Goal: Transaction & Acquisition: Purchase product/service

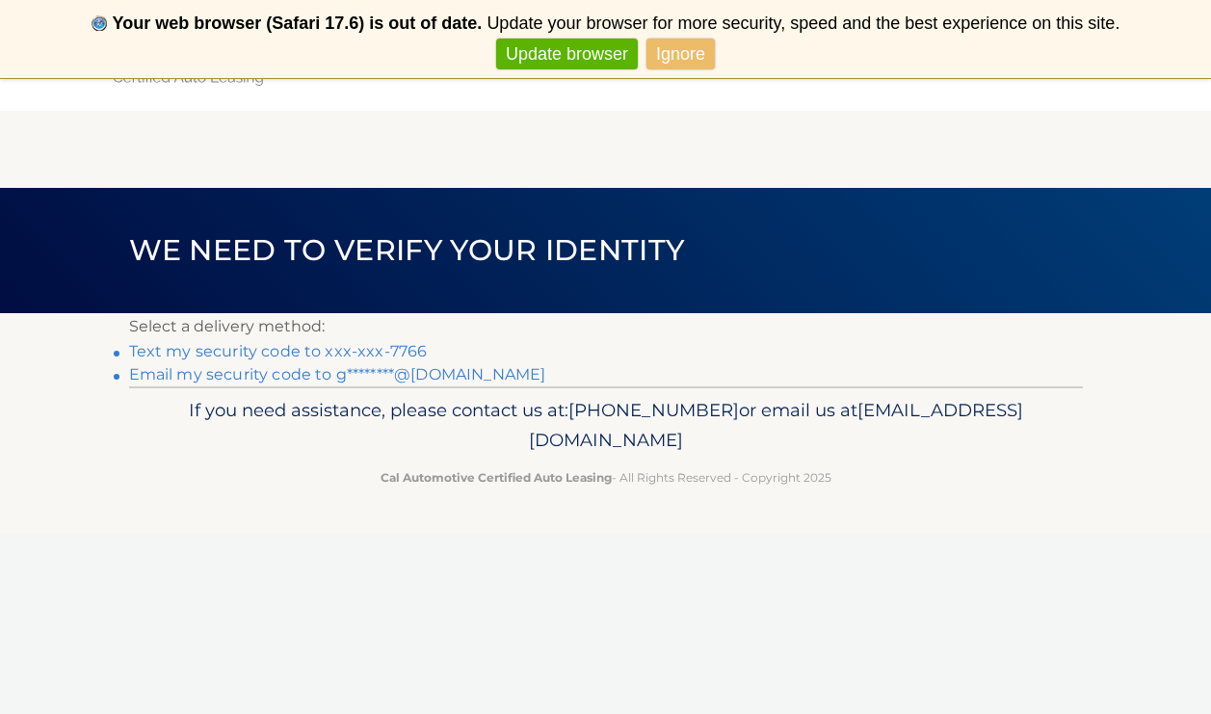
click at [705, 54] on link "Ignore" at bounding box center [680, 55] width 68 height 32
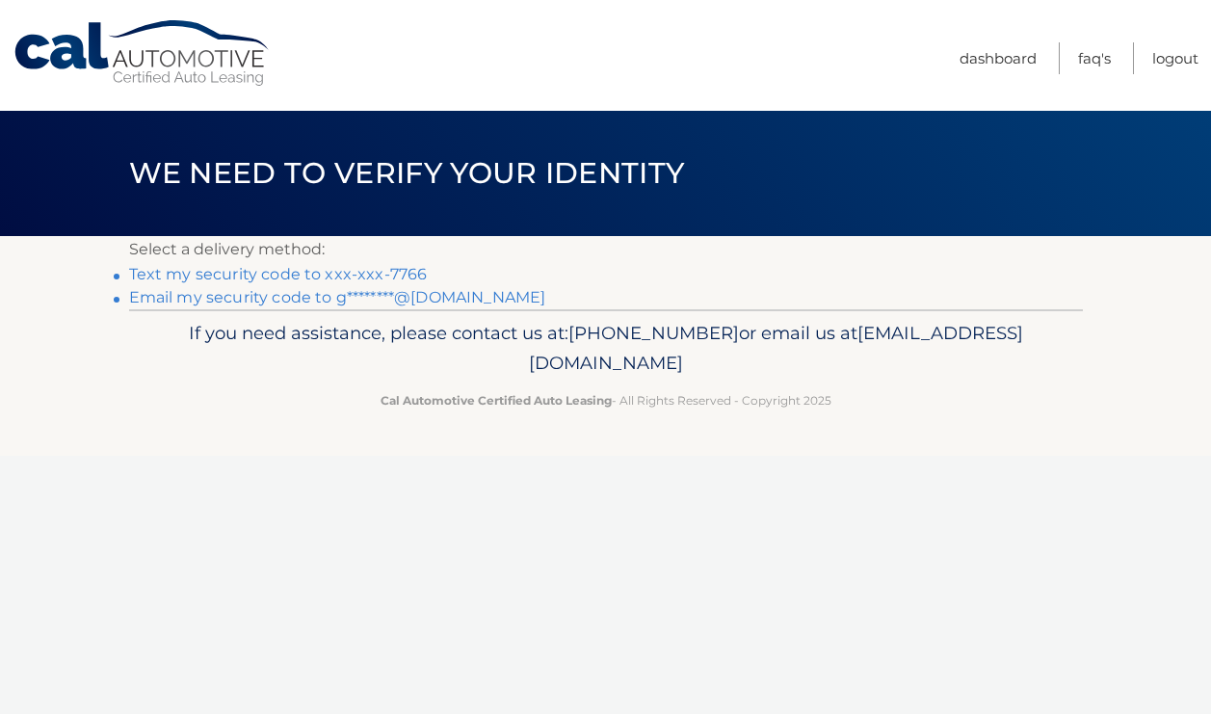
click at [394, 274] on link "Text my security code to xxx-xxx-7766" at bounding box center [278, 274] width 299 height 18
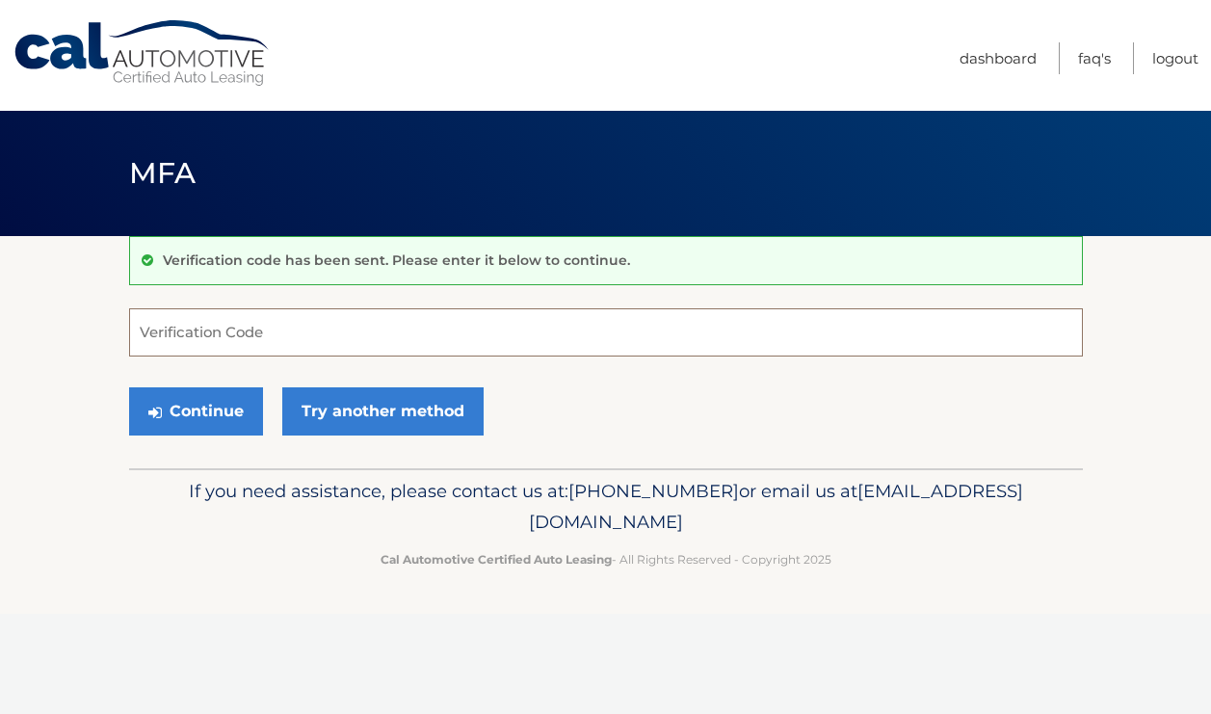
click at [358, 340] on input "Verification Code" at bounding box center [606, 332] width 954 height 48
type input "931393"
click at [197, 410] on button "Continue" at bounding box center [196, 411] width 134 height 48
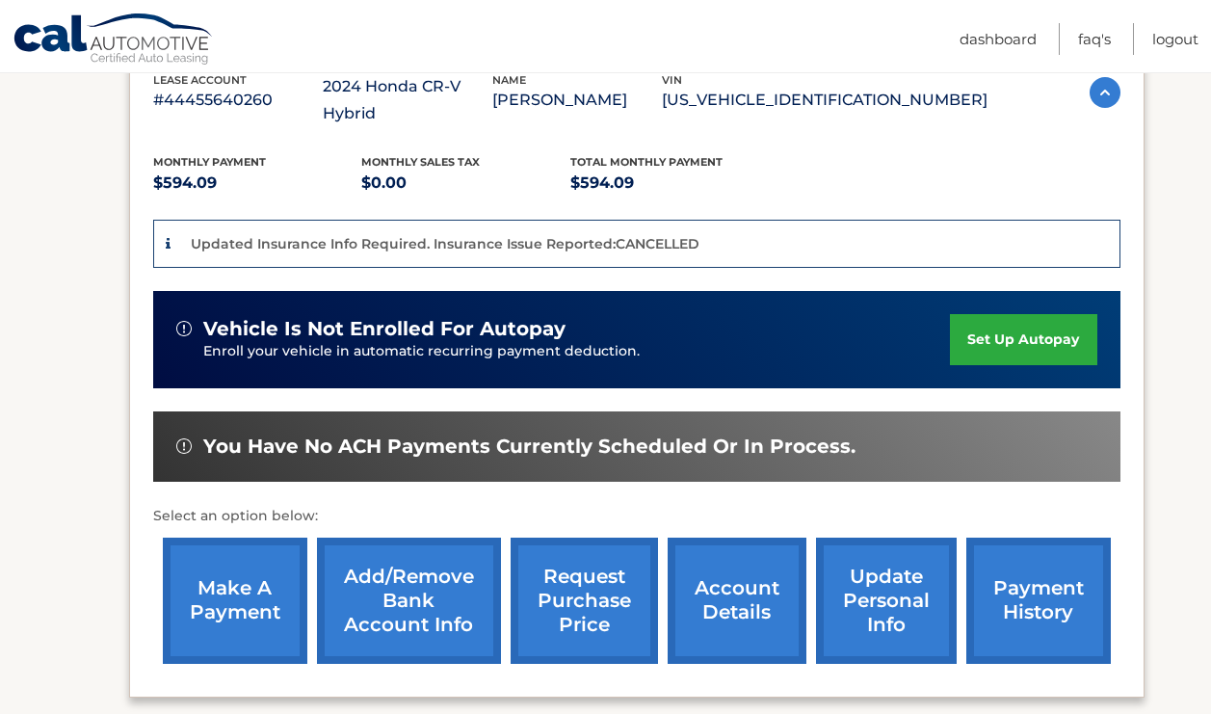
scroll to position [375, 0]
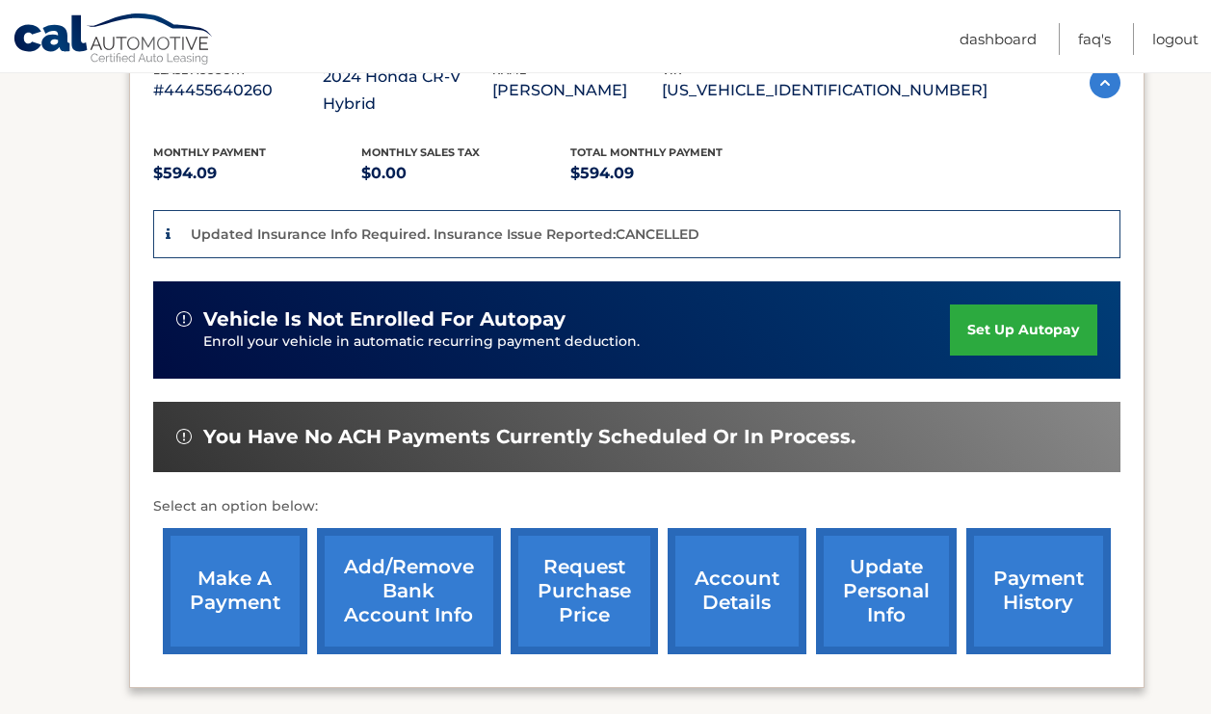
click at [223, 570] on link "make a payment" at bounding box center [235, 591] width 144 height 126
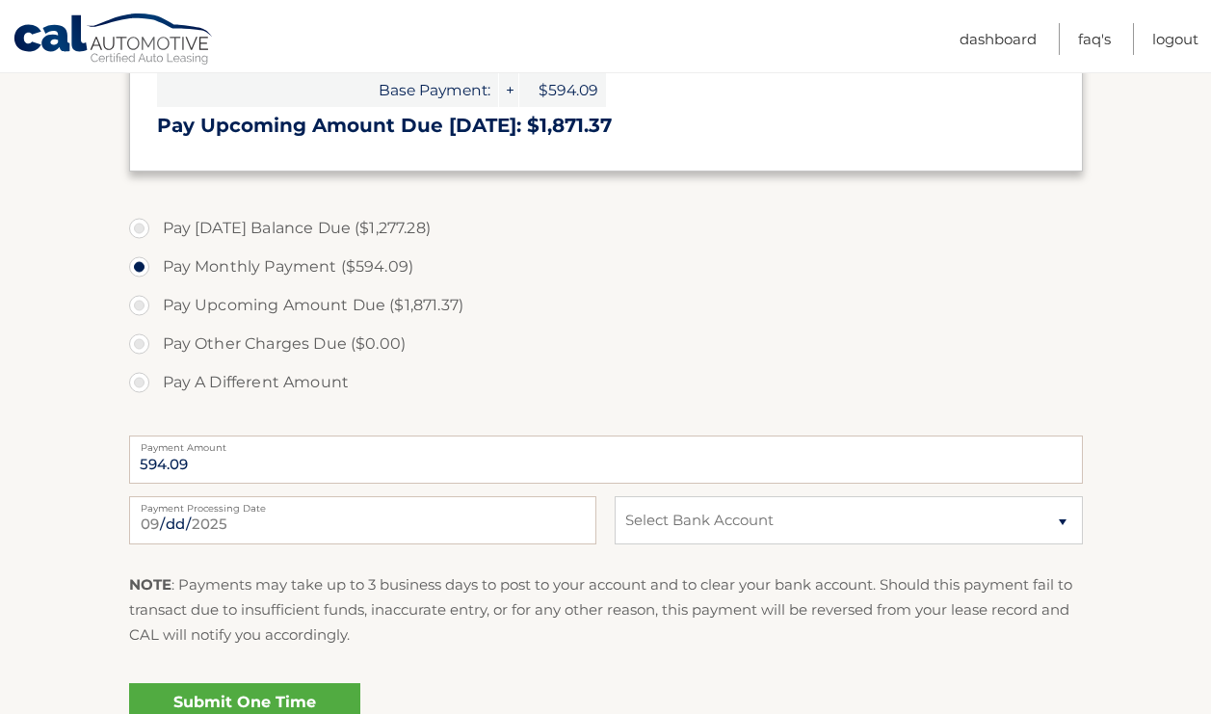
scroll to position [592, 0]
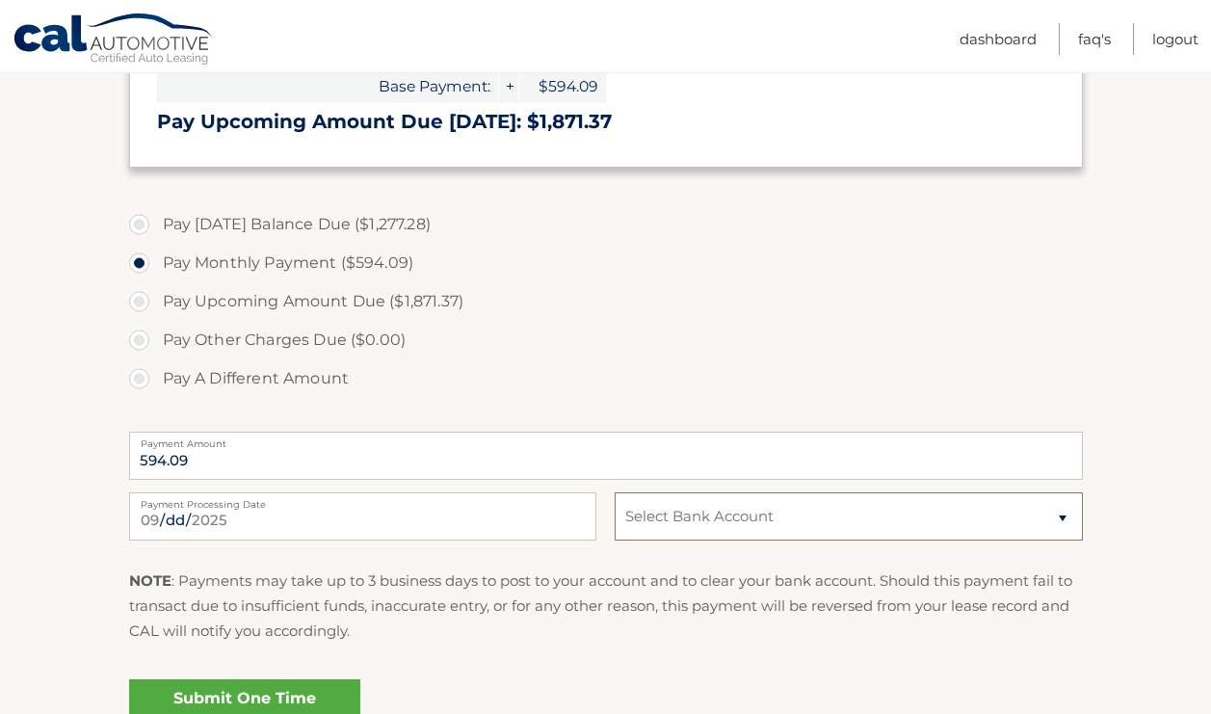
select select "YzRkOTUzNmUtZmU2Zi00YWRlLWFmZjktODU2ZDJhMzRmZjE5"
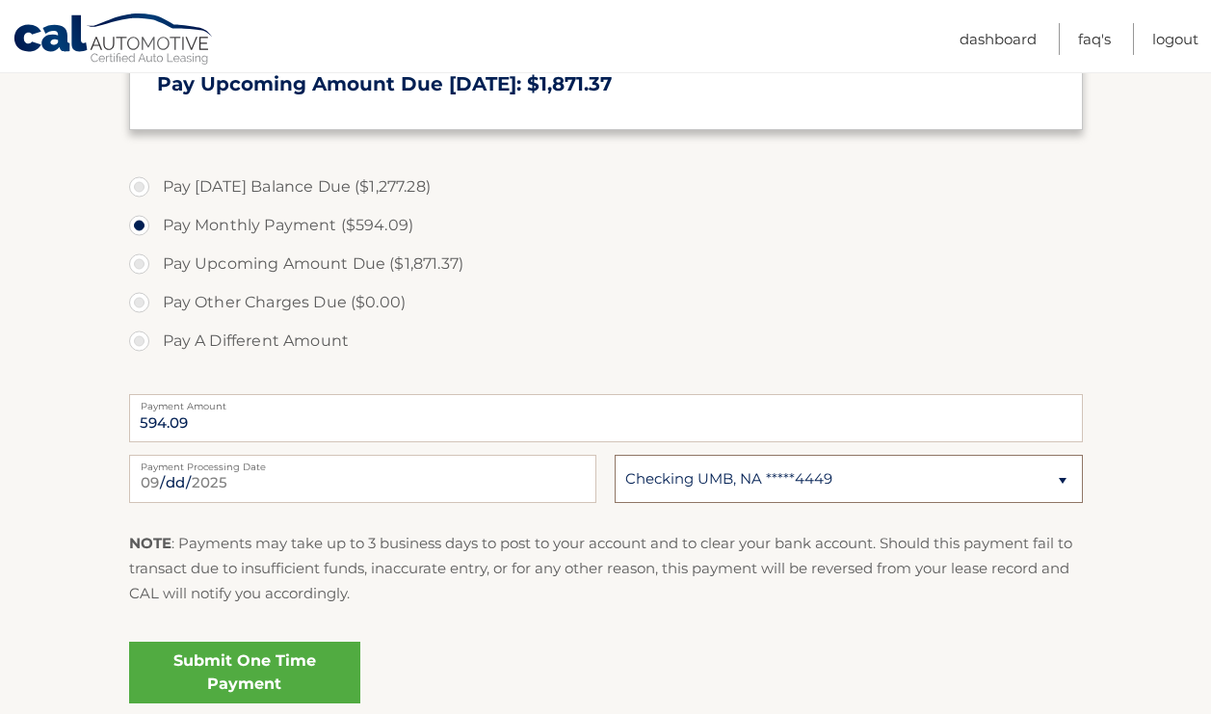
scroll to position [647, 0]
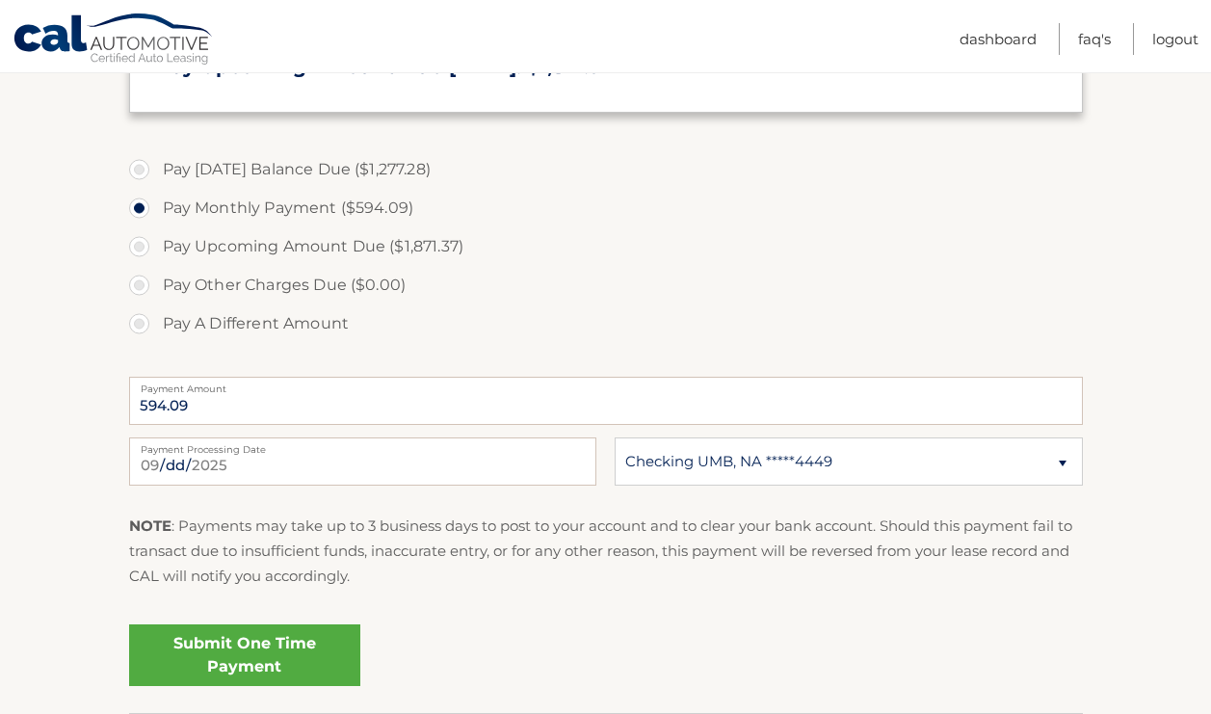
click at [296, 647] on link "Submit One Time Payment" at bounding box center [244, 655] width 231 height 62
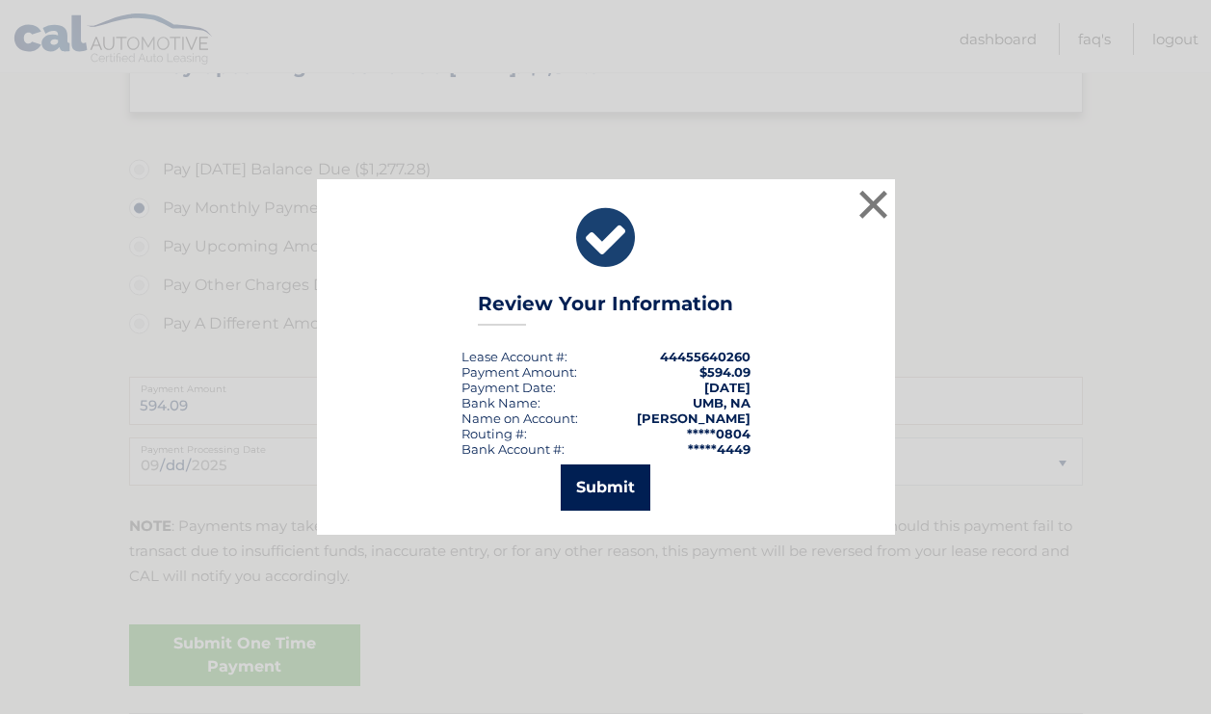
click at [595, 486] on button "Submit" at bounding box center [606, 487] width 90 height 46
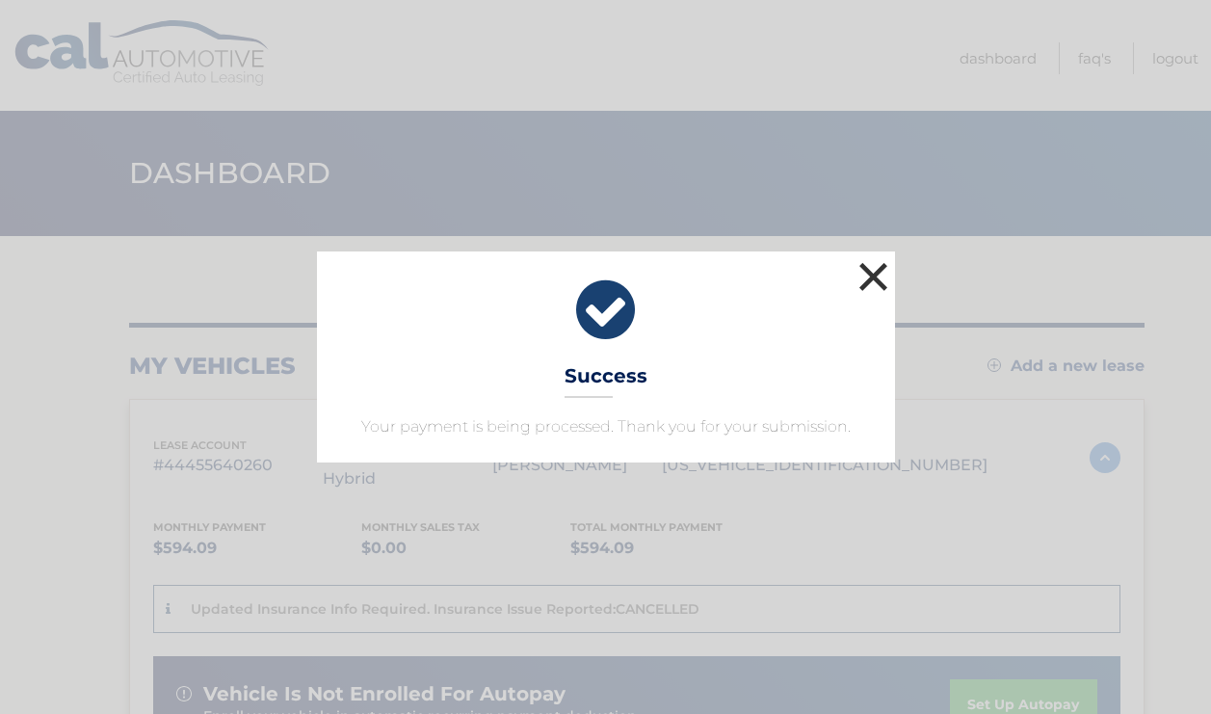
click at [868, 279] on button "×" at bounding box center [873, 276] width 39 height 39
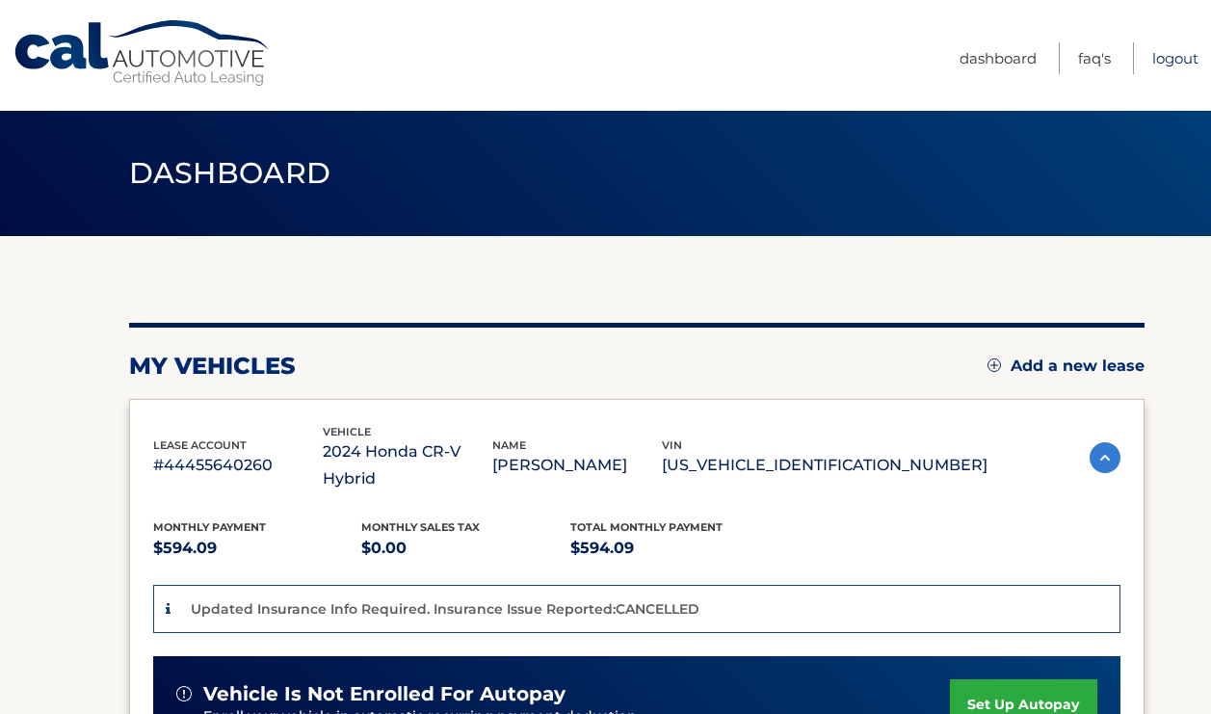
click at [1165, 62] on link "Logout" at bounding box center [1175, 58] width 46 height 32
